Goal: Leave review/rating

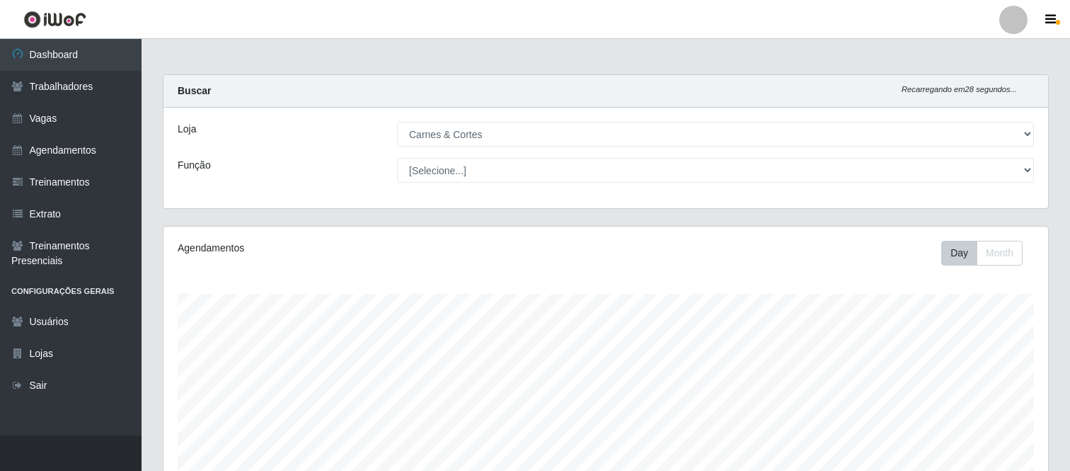
select select "433"
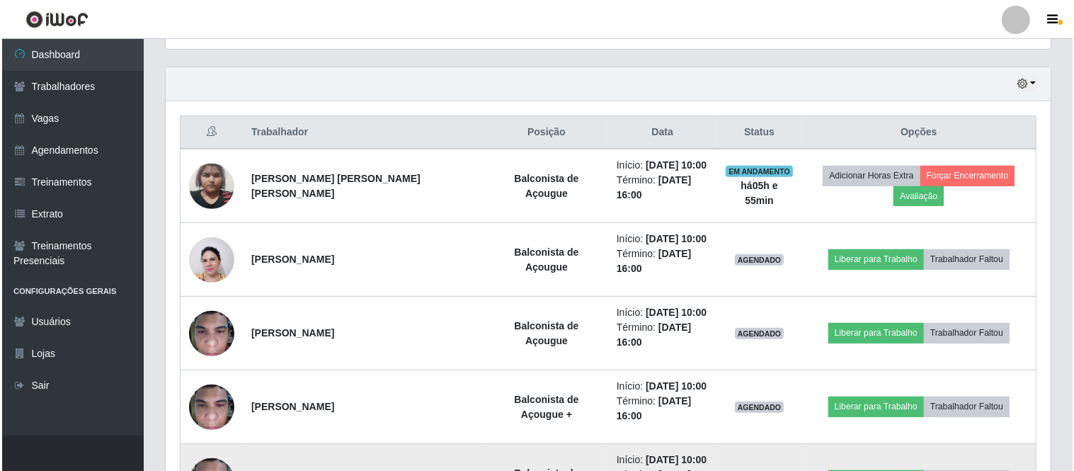
scroll to position [293, 885]
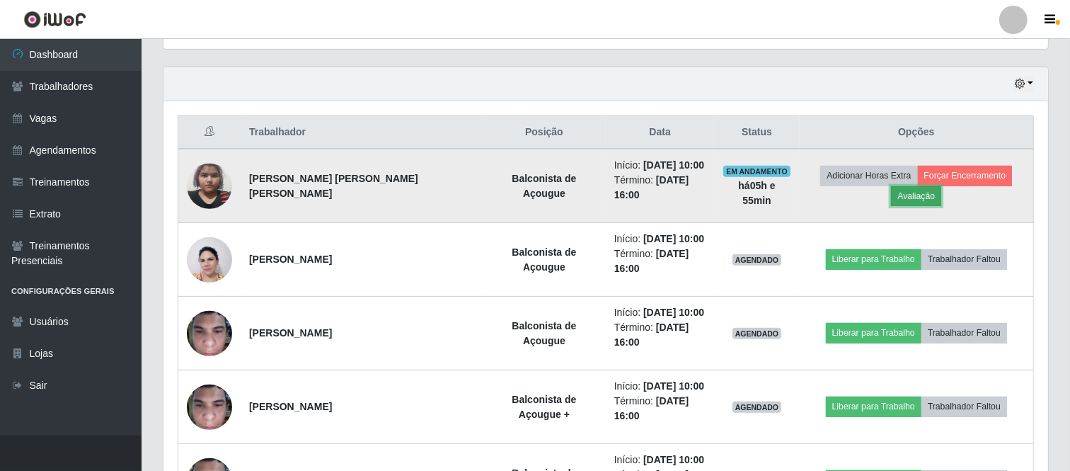
click at [942, 186] on button "Avaliação" at bounding box center [916, 196] width 50 height 20
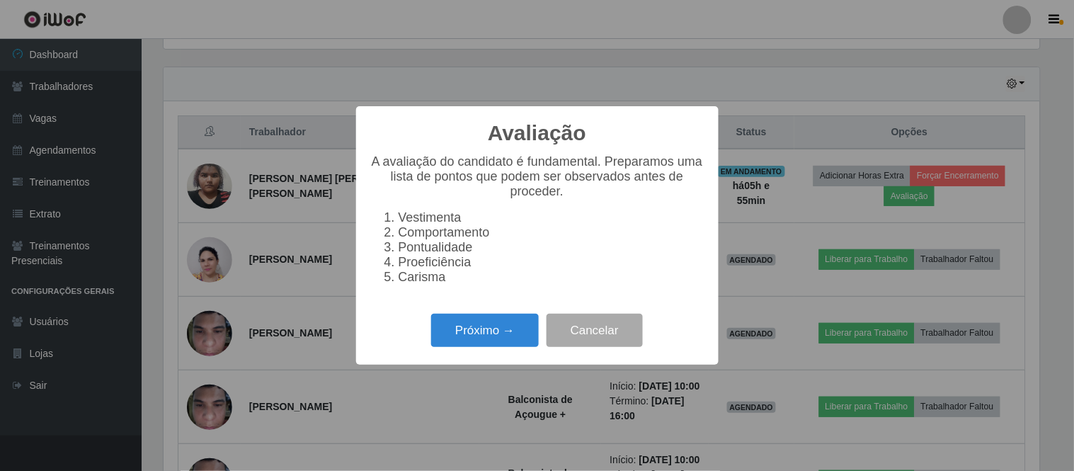
scroll to position [293, 876]
click at [485, 327] on button "Próximo →" at bounding box center [485, 330] width 108 height 33
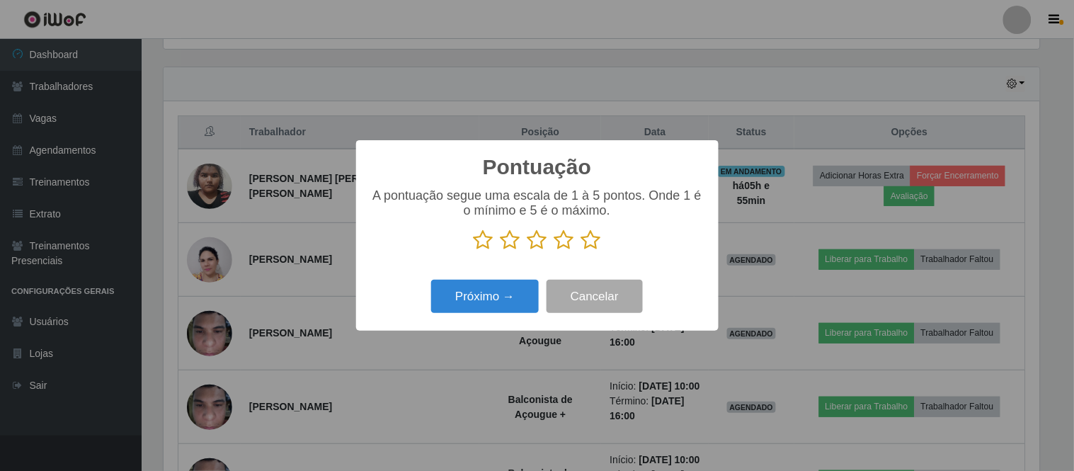
scroll to position [707616, 707033]
click at [532, 244] on icon at bounding box center [537, 239] width 20 height 21
click at [527, 251] on input "radio" at bounding box center [527, 251] width 0 height 0
click at [503, 307] on button "Próximo →" at bounding box center [485, 296] width 108 height 33
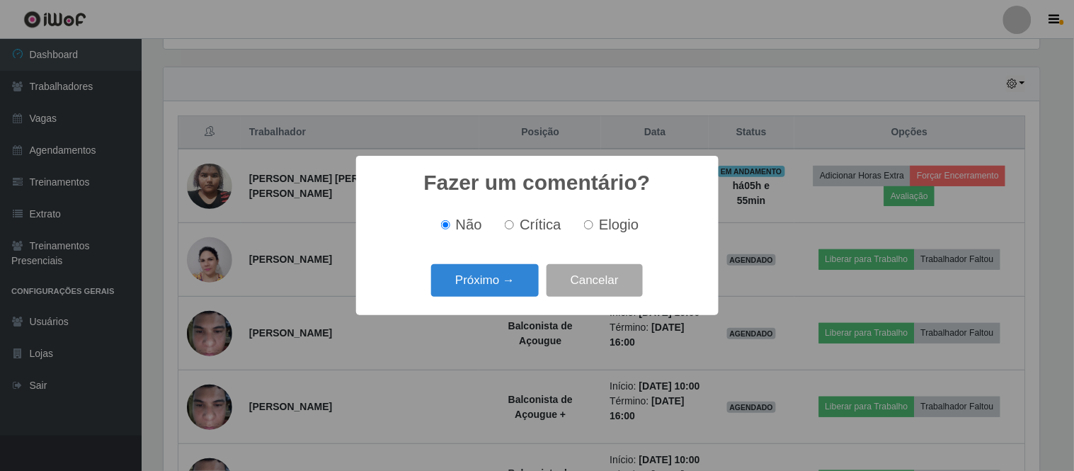
click at [604, 222] on span "Elogio" at bounding box center [619, 225] width 40 height 16
click at [498, 274] on button "Próximo →" at bounding box center [485, 280] width 108 height 33
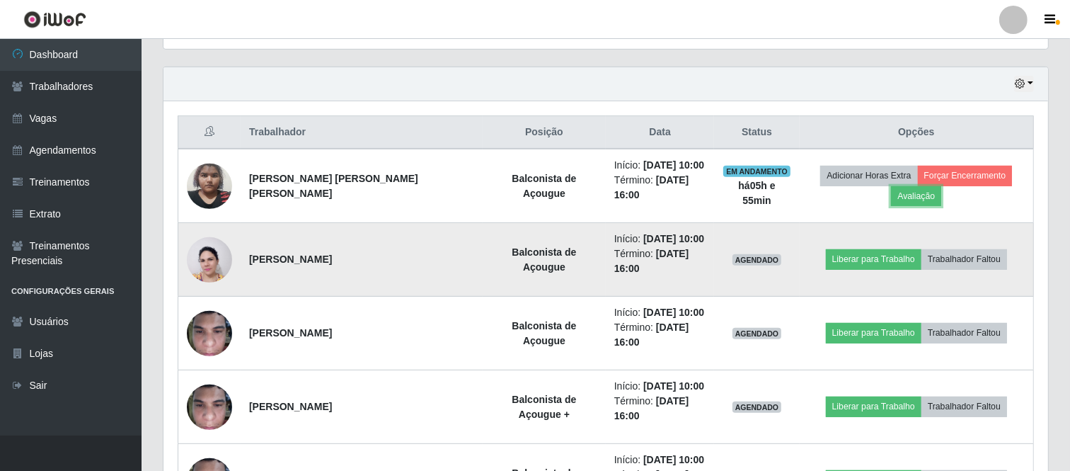
scroll to position [293, 885]
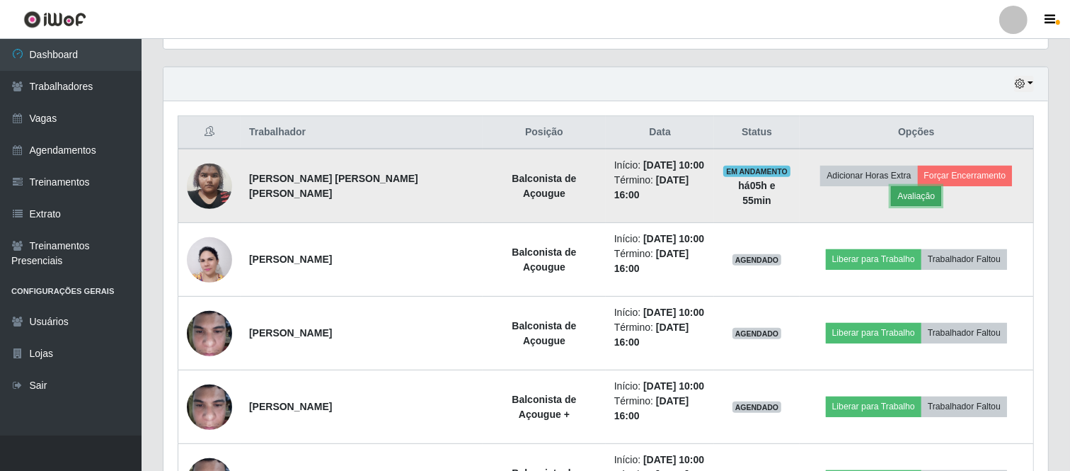
click at [942, 186] on button "Avaliação" at bounding box center [916, 196] width 50 height 20
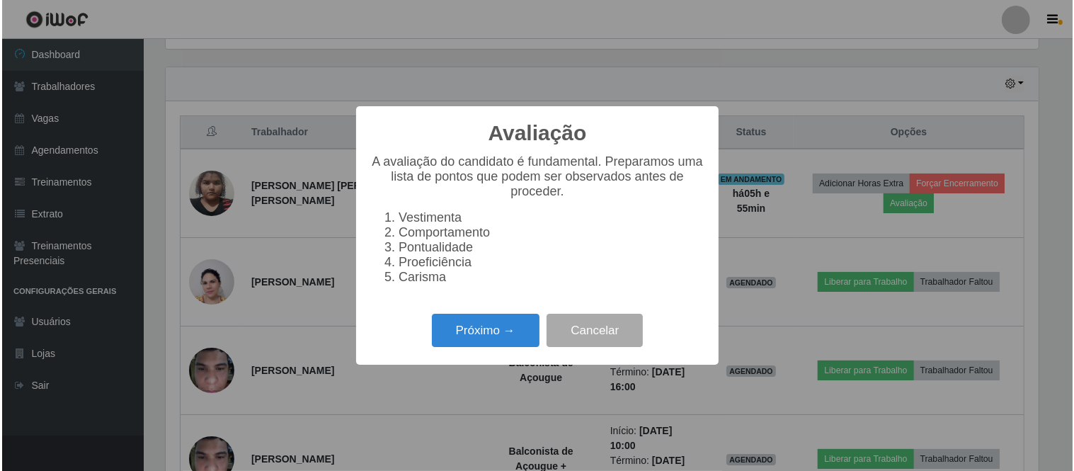
scroll to position [293, 876]
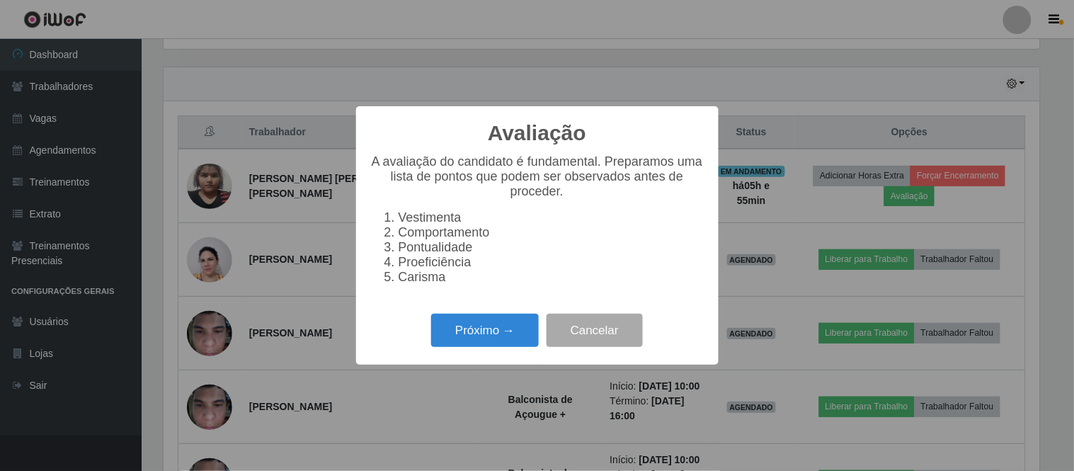
click at [507, 319] on div "Próximo → Cancelar" at bounding box center [537, 330] width 334 height 40
click at [505, 328] on button "Próximo →" at bounding box center [485, 330] width 108 height 33
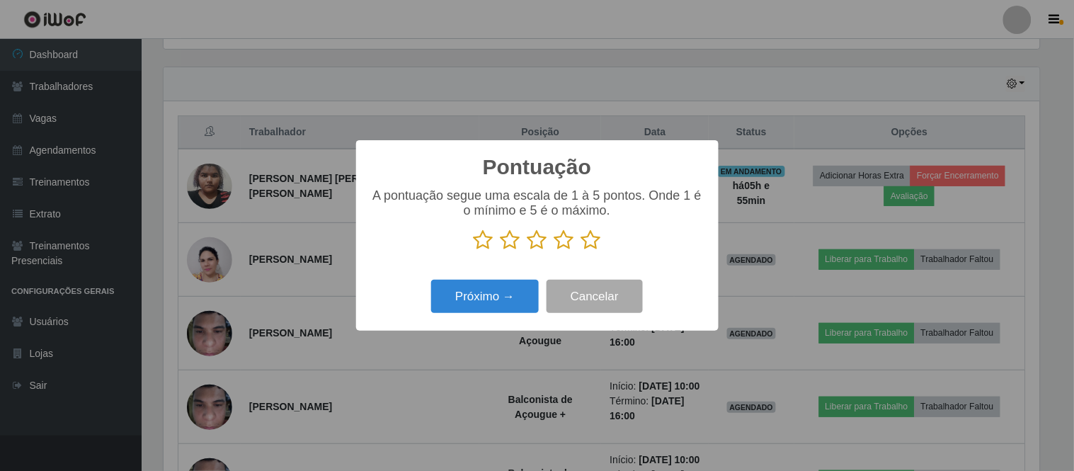
scroll to position [707616, 707033]
click at [537, 245] on icon at bounding box center [537, 239] width 20 height 21
click at [527, 251] on input "radio" at bounding box center [527, 251] width 0 height 0
click at [493, 296] on button "Próximo →" at bounding box center [485, 296] width 108 height 33
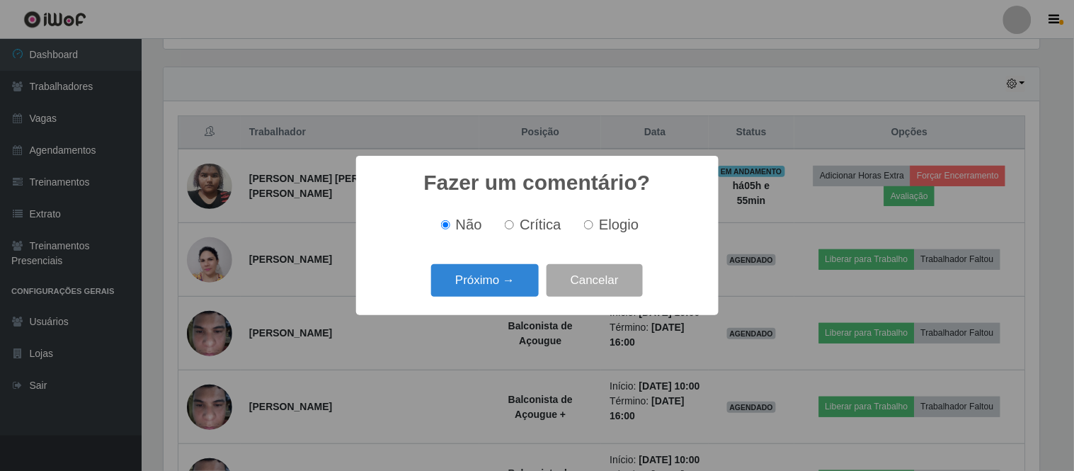
click at [599, 228] on span "Elogio" at bounding box center [619, 225] width 40 height 16
click at [593, 228] on input "Elogio" at bounding box center [588, 224] width 9 height 9
radio input "true"
click at [485, 282] on button "Próximo →" at bounding box center [485, 280] width 108 height 33
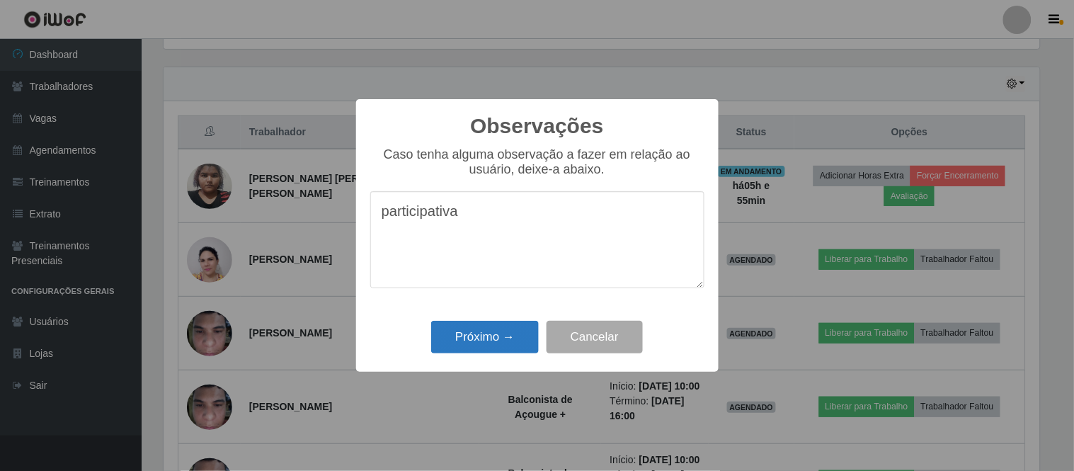
type textarea "participativa"
click at [510, 342] on button "Próximo →" at bounding box center [485, 337] width 108 height 33
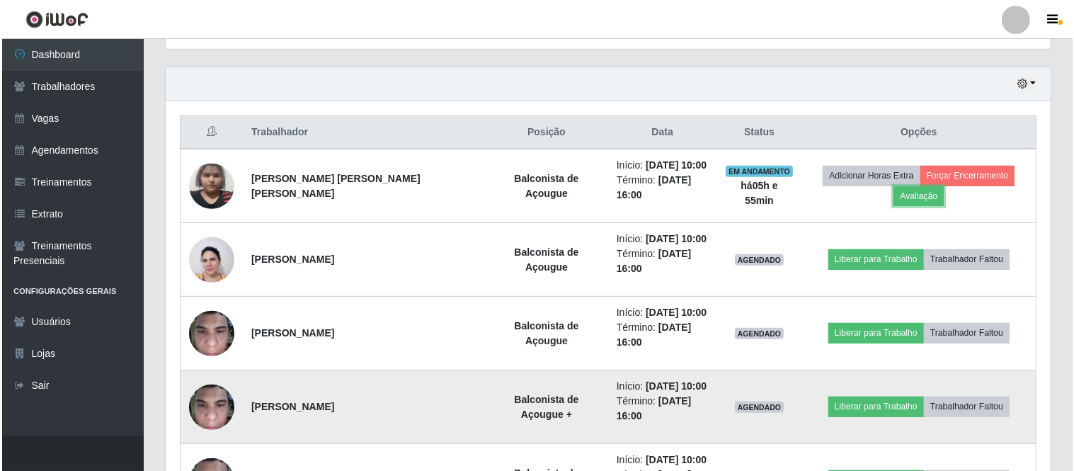
scroll to position [293, 885]
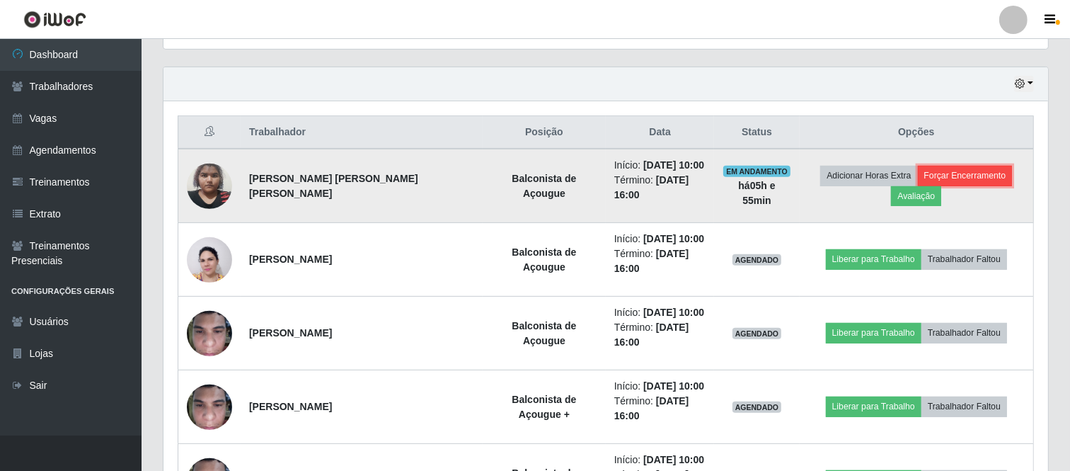
click at [944, 181] on button "Forçar Encerramento" at bounding box center [965, 176] width 95 height 20
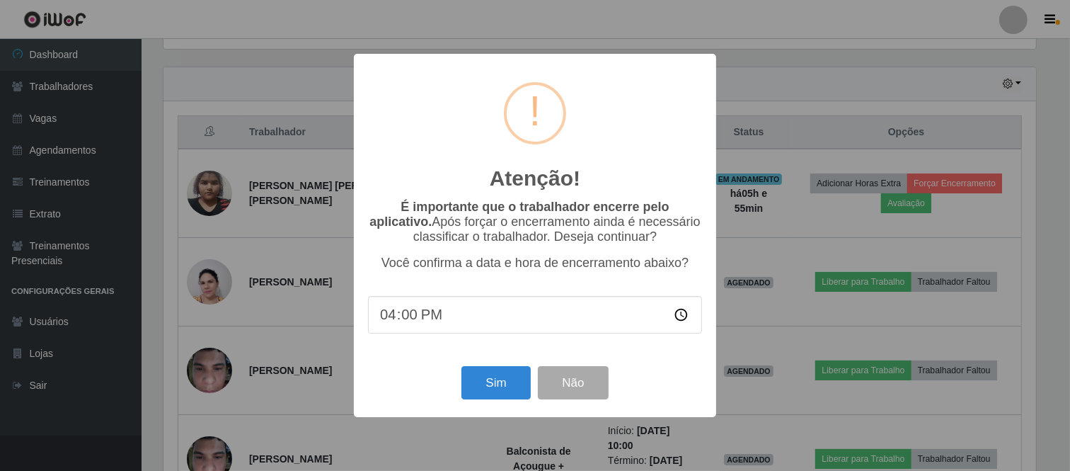
scroll to position [293, 876]
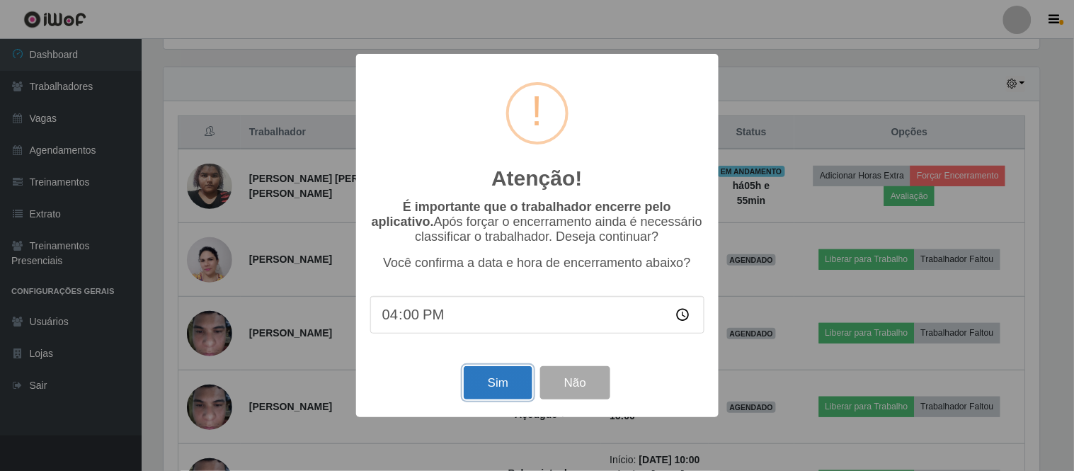
click at [484, 392] on button "Sim" at bounding box center [498, 382] width 69 height 33
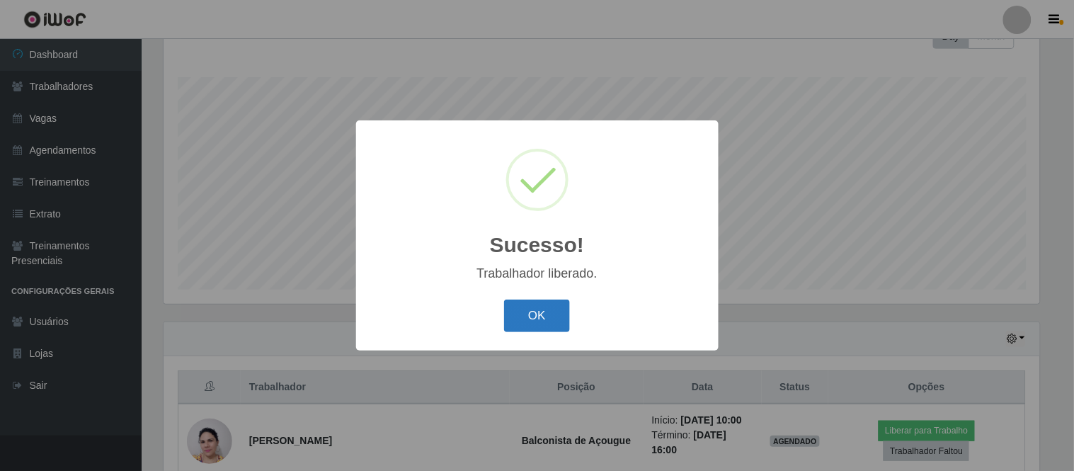
click at [515, 314] on button "OK" at bounding box center [537, 315] width 66 height 33
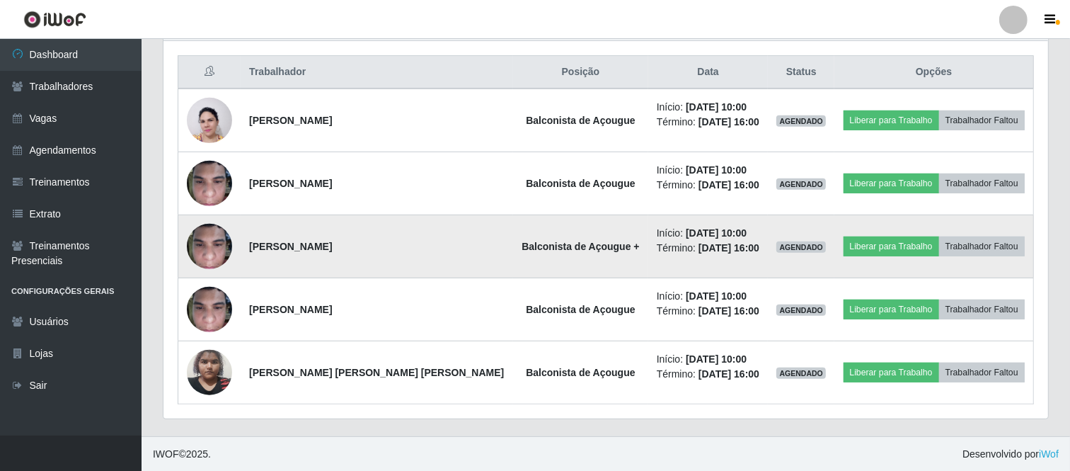
scroll to position [532, 0]
